Goal: Information Seeking & Learning: Compare options

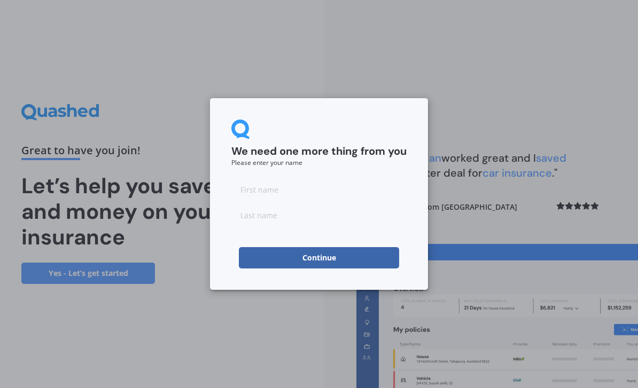
click at [242, 190] on input at bounding box center [318, 189] width 175 height 21
type input "[PERSON_NAME]"
click at [243, 222] on input at bounding box center [318, 215] width 175 height 21
type input "[PERSON_NAME]"
click at [325, 259] on button "Continue" at bounding box center [319, 257] width 160 height 21
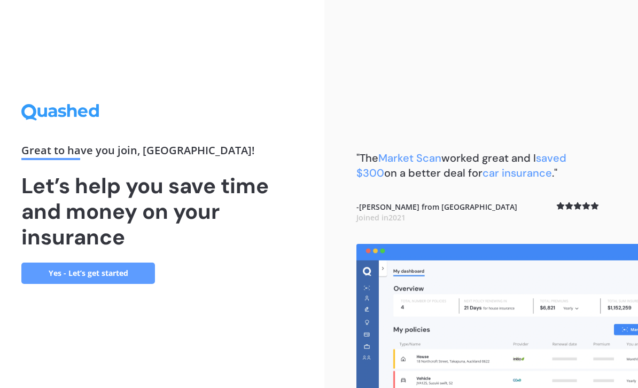
click at [130, 284] on link "Yes - Let’s get started" at bounding box center [88, 273] width 134 height 21
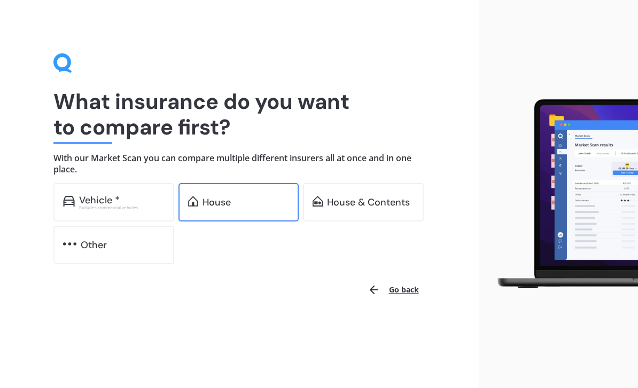
click at [247, 203] on div "House" at bounding box center [246, 202] width 87 height 11
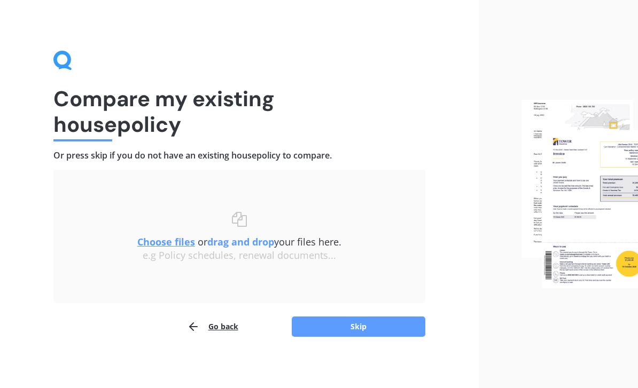
scroll to position [5, 0]
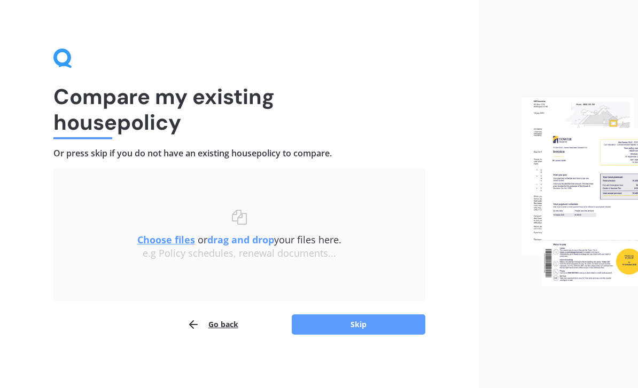
click at [228, 331] on button "Go back" at bounding box center [212, 324] width 51 height 21
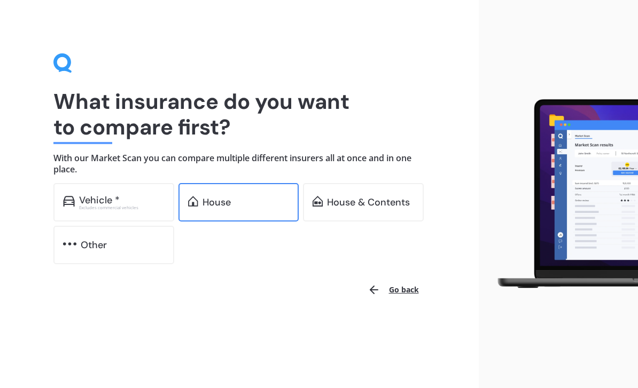
click at [244, 204] on div "House" at bounding box center [246, 202] width 87 height 11
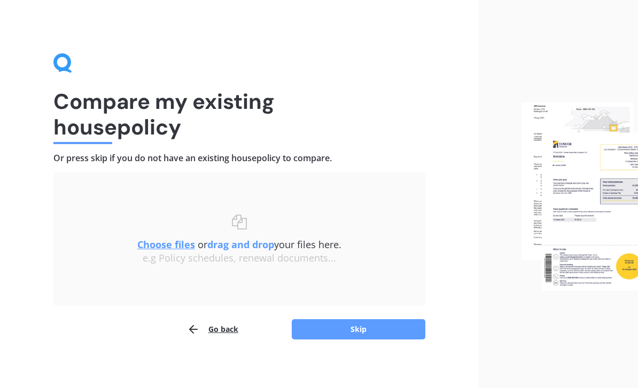
scroll to position [5, 0]
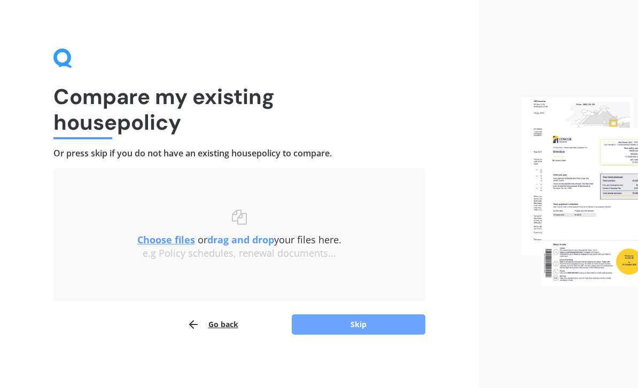
click at [374, 332] on button "Skip" at bounding box center [359, 325] width 134 height 20
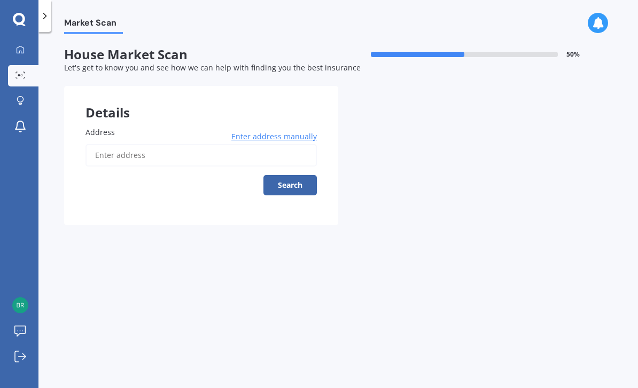
click at [106, 152] on input "Address" at bounding box center [200, 155] width 231 height 22
type input "[STREET_ADDRESS][PERSON_NAME][PERSON_NAME]"
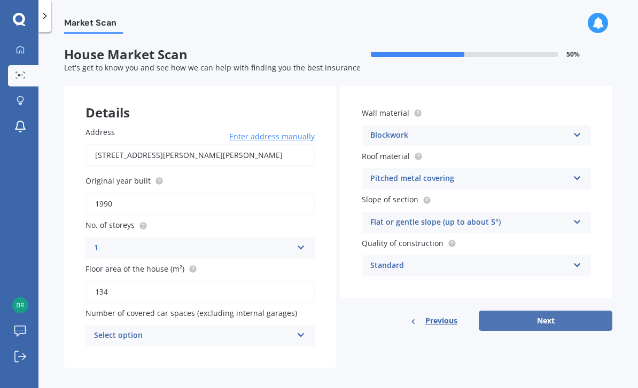
click at [553, 311] on button "Next" at bounding box center [546, 321] width 134 height 20
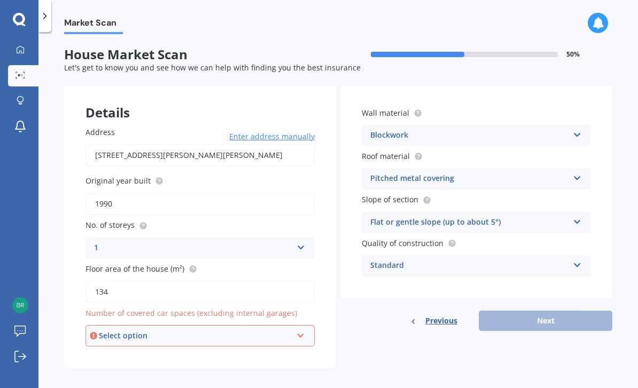
click at [305, 330] on icon at bounding box center [300, 333] width 9 height 7
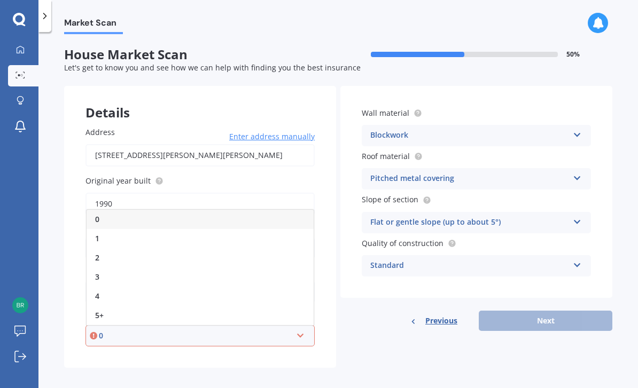
click at [269, 210] on div "0" at bounding box center [200, 219] width 227 height 19
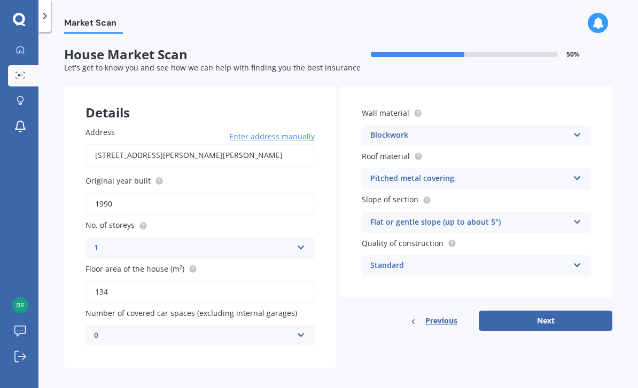
click at [112, 330] on div "0" at bounding box center [193, 336] width 198 height 13
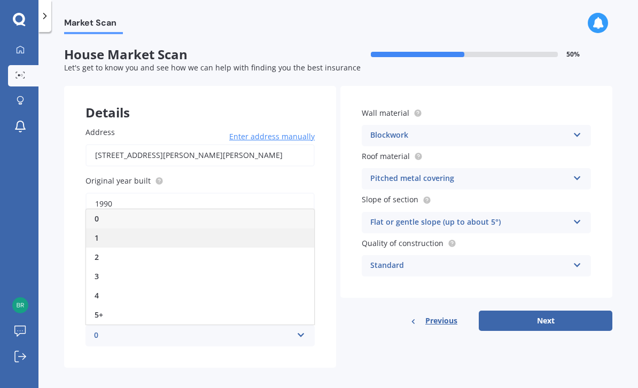
click at [104, 230] on div "1" at bounding box center [200, 238] width 228 height 19
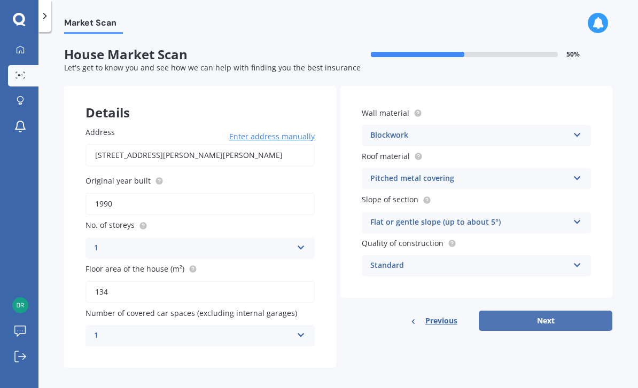
click at [548, 313] on button "Next" at bounding box center [546, 321] width 134 height 20
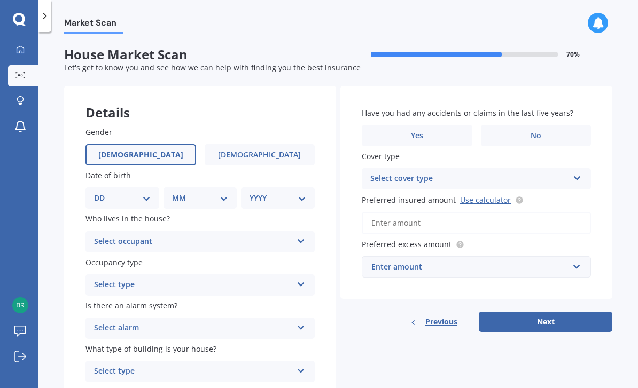
click at [173, 156] on label "[DEMOGRAPHIC_DATA]" at bounding box center [140, 154] width 111 height 21
click at [0, 0] on input "[DEMOGRAPHIC_DATA]" at bounding box center [0, 0] width 0 height 0
click at [277, 154] on label "[DEMOGRAPHIC_DATA]" at bounding box center [260, 154] width 111 height 21
click at [0, 0] on input "[DEMOGRAPHIC_DATA]" at bounding box center [0, 0] width 0 height 0
click at [174, 145] on label "[DEMOGRAPHIC_DATA]" at bounding box center [140, 154] width 111 height 21
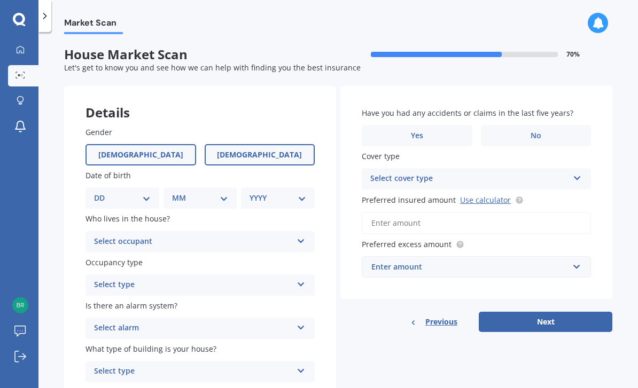
click at [0, 0] on input "[DEMOGRAPHIC_DATA]" at bounding box center [0, 0] width 0 height 0
click at [146, 193] on select "DD 01 02 03 04 05 06 07 08 09 10 11 12 13 14 15 16 17 18 19 20 21 22 23 24 25 2…" at bounding box center [122, 198] width 57 height 12
select select "04"
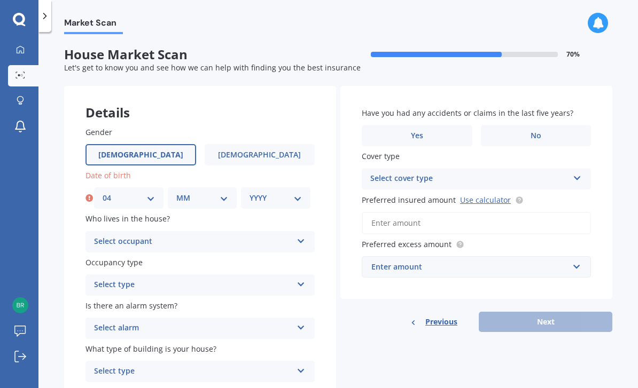
click at [187, 192] on select "MM 01 02 03 04 05 06 07 08 09 10 11 12" at bounding box center [202, 198] width 52 height 12
select select "03"
click at [258, 193] on select "YYYY 2009 2008 2007 2006 2005 2004 2003 2002 2001 2000 1999 1998 1997 1996 1995…" at bounding box center [276, 198] width 52 height 12
select select "1945"
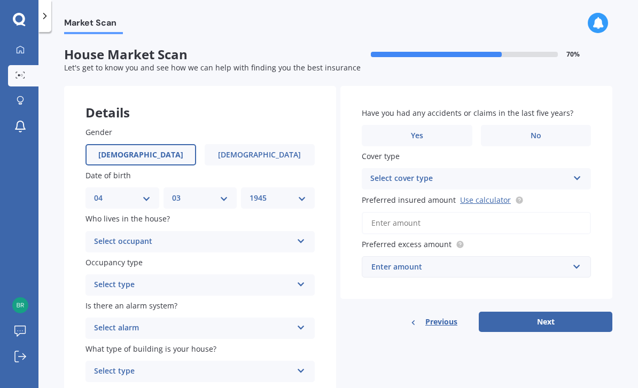
click at [104, 236] on div "Select occupant" at bounding box center [193, 242] width 198 height 13
click at [220, 254] on div "Owner" at bounding box center [200, 262] width 228 height 19
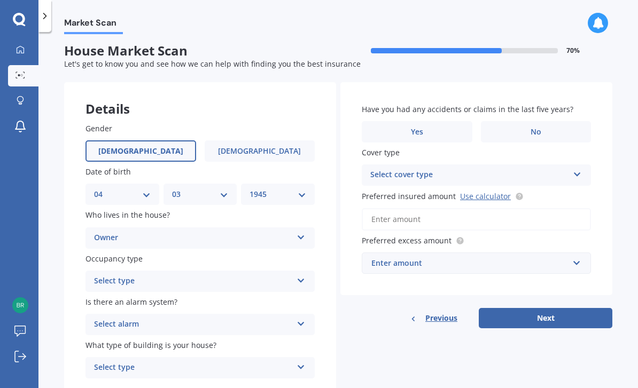
scroll to position [3, 0]
click at [305, 319] on icon at bounding box center [301, 322] width 9 height 7
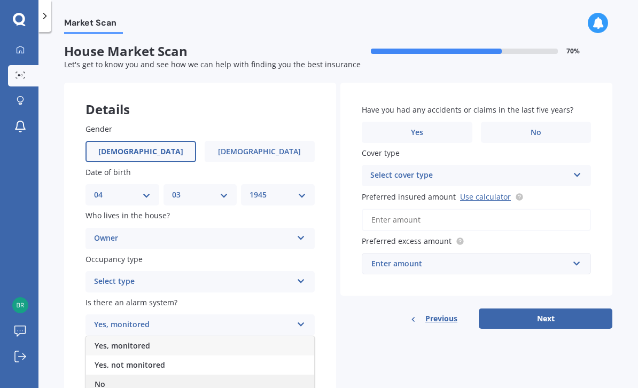
click at [158, 375] on div "No" at bounding box center [200, 384] width 228 height 19
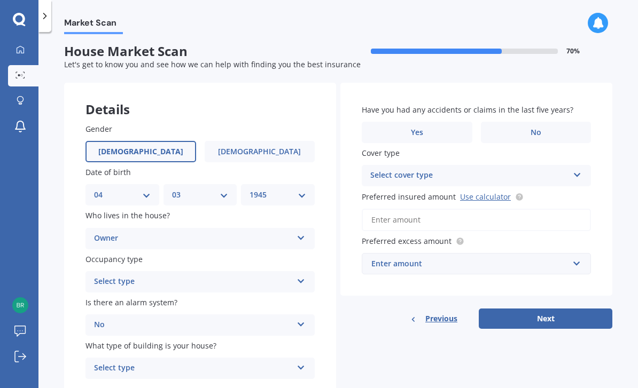
scroll to position [34, 0]
click at [304, 362] on icon at bounding box center [301, 365] width 9 height 7
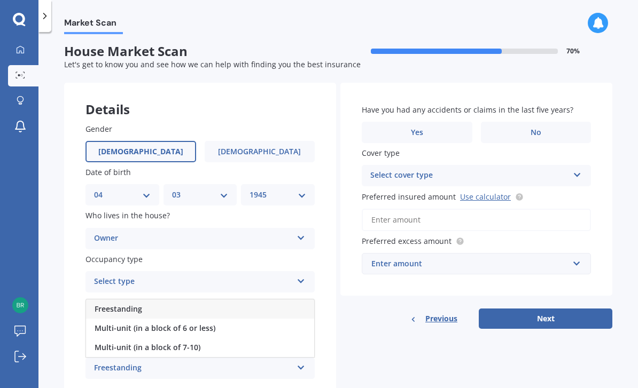
click at [136, 362] on div "Freestanding" at bounding box center [193, 368] width 198 height 13
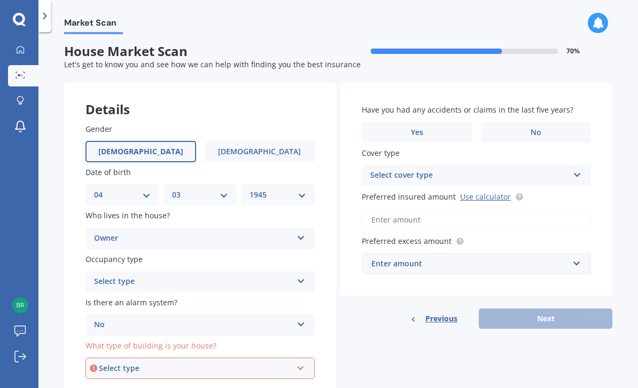
click at [301, 363] on icon at bounding box center [300, 366] width 9 height 7
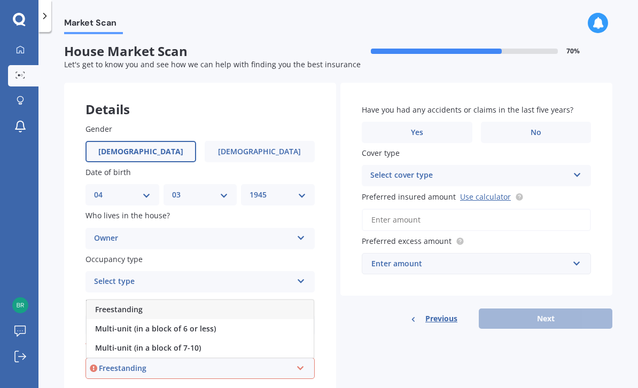
click at [155, 363] on div "Freestanding" at bounding box center [195, 369] width 193 height 12
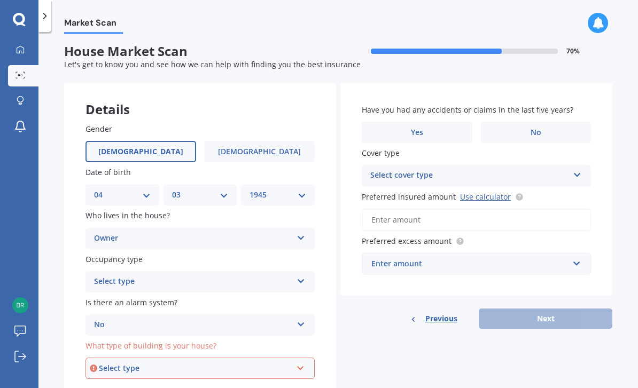
click at [241, 340] on label "What type of building is your house?" at bounding box center [197, 345] width 225 height 11
click at [364, 335] on div "Details Gender [DEMOGRAPHIC_DATA] [DEMOGRAPHIC_DATA] Date of birth DD 01 02 03 …" at bounding box center [338, 242] width 548 height 318
click at [281, 363] on div "Select type" at bounding box center [195, 369] width 193 height 12
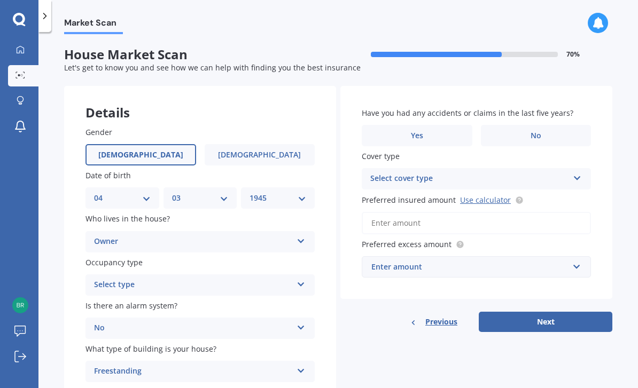
scroll to position [0, 0]
click at [540, 125] on label "No" at bounding box center [536, 135] width 111 height 21
click at [0, 0] on input "No" at bounding box center [0, 0] width 0 height 0
click at [391, 173] on div "Select cover type" at bounding box center [469, 179] width 198 height 13
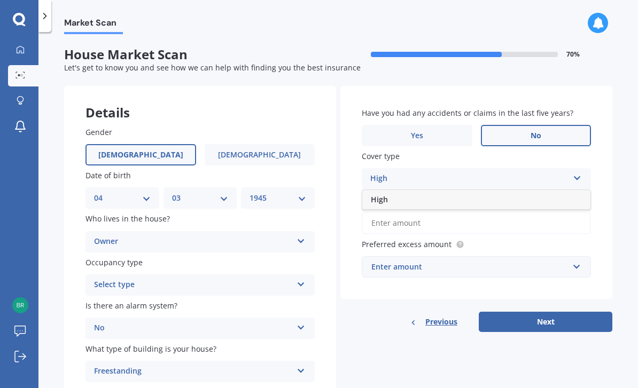
click at [613, 153] on div "Market Scan House Market Scan 70 % Let's get to know you and see how we can hel…" at bounding box center [338, 212] width 600 height 356
click at [378, 212] on input "Preferred insured amount Use calculator" at bounding box center [476, 223] width 229 height 22
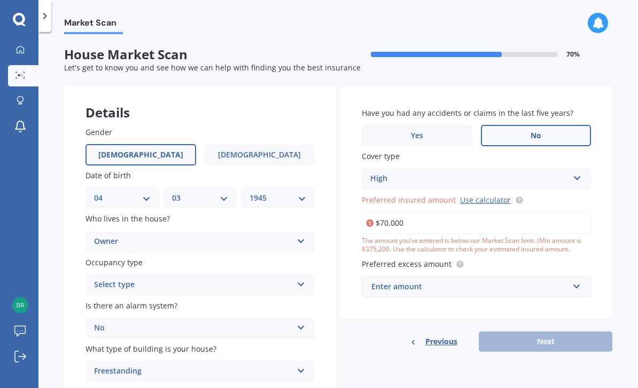
type input "$700,000"
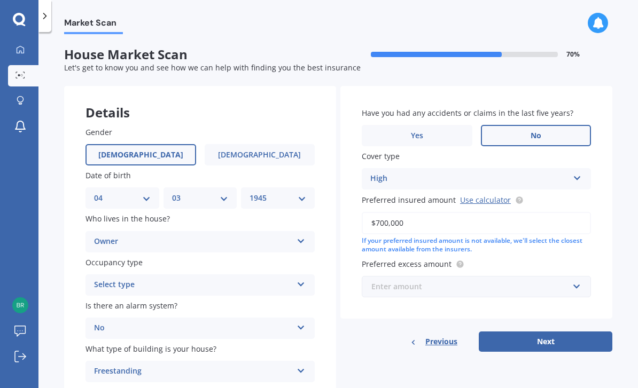
click at [579, 277] on input "text" at bounding box center [473, 287] width 220 height 20
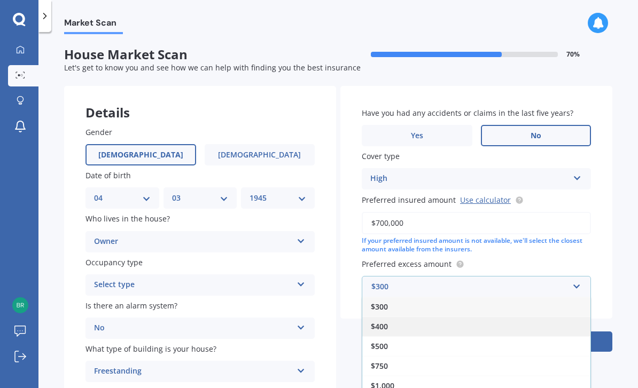
click at [392, 317] on div "$400" at bounding box center [476, 327] width 228 height 20
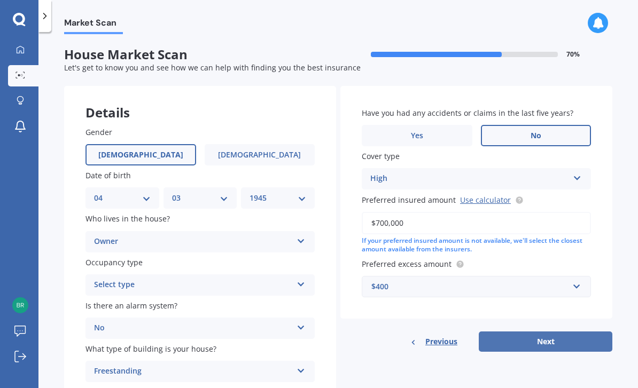
click at [557, 332] on button "Next" at bounding box center [546, 342] width 134 height 20
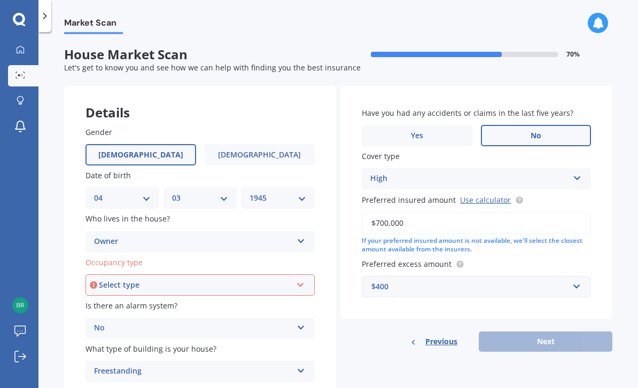
click at [304, 279] on icon at bounding box center [300, 282] width 9 height 7
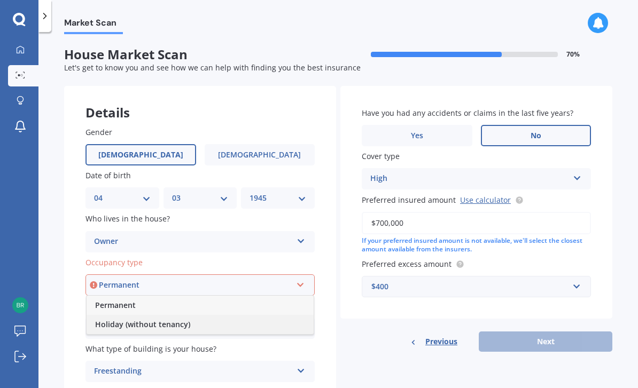
click at [181, 315] on div "Holiday (without tenancy)" at bounding box center [200, 324] width 227 height 19
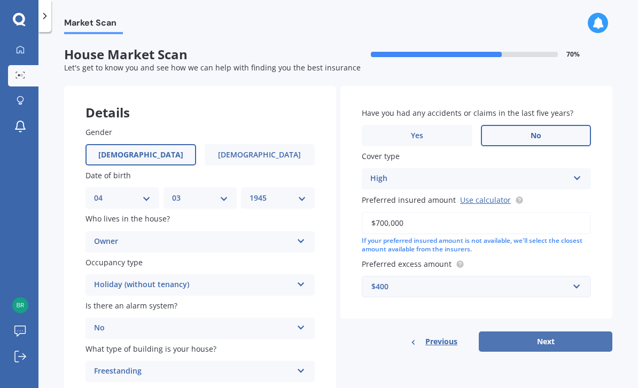
click at [552, 332] on button "Next" at bounding box center [546, 342] width 134 height 20
select select "04"
select select "03"
select select "1945"
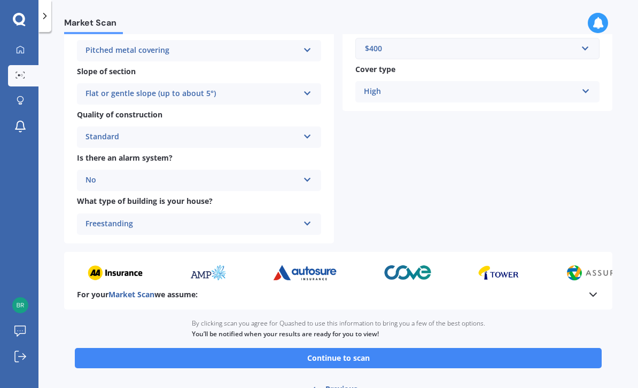
scroll to position [336, 0]
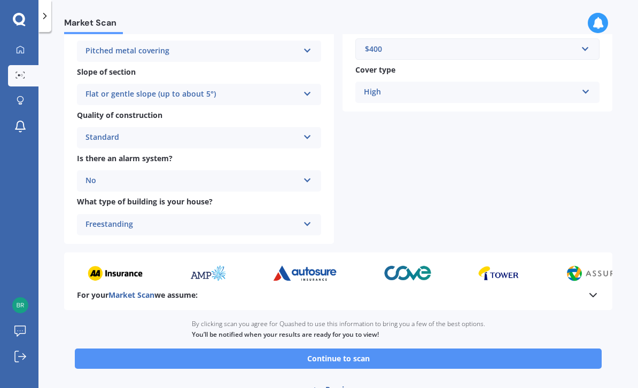
click at [364, 349] on button "Continue to scan" at bounding box center [338, 359] width 527 height 20
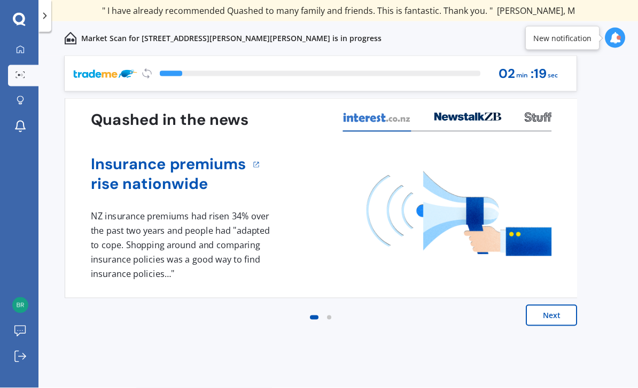
scroll to position [27, 0]
click at [561, 305] on button "Next" at bounding box center [551, 315] width 51 height 21
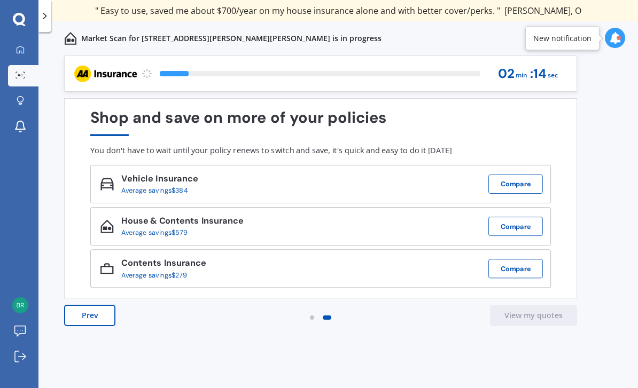
click at [89, 305] on button "Prev" at bounding box center [89, 315] width 51 height 21
click at [88, 305] on div "Prev View my quotes" at bounding box center [320, 326] width 513 height 43
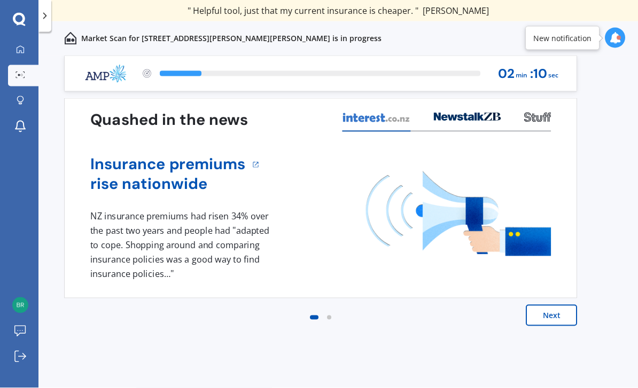
scroll to position [0, 0]
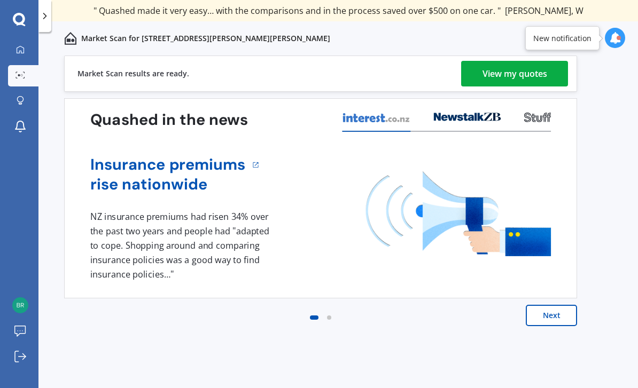
click at [504, 71] on div "View my quotes" at bounding box center [515, 74] width 65 height 26
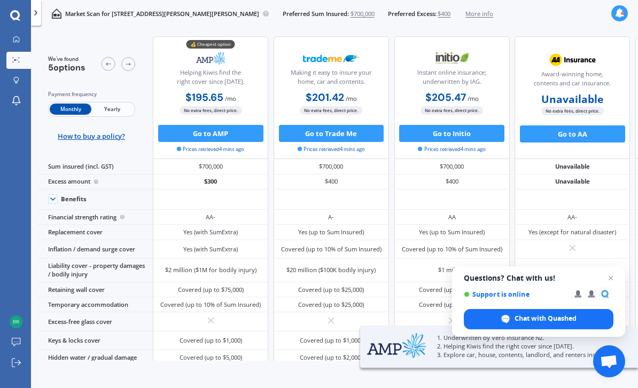
click at [121, 112] on span "Yearly" at bounding box center [112, 109] width 42 height 11
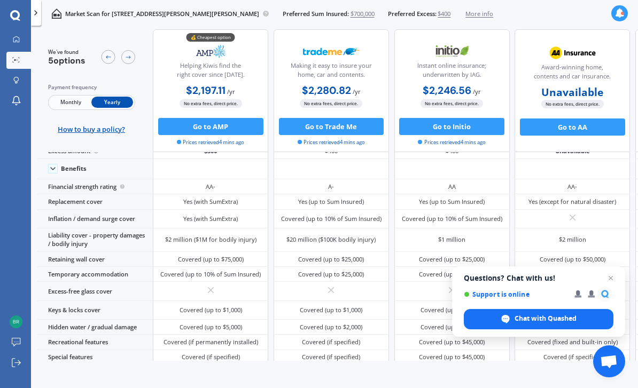
scroll to position [40, 0]
